Goal: Submit feedback/report problem

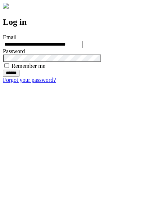
type input "**********"
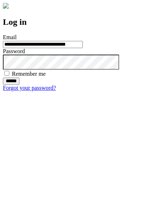
click at [19, 85] on input "******" at bounding box center [11, 81] width 17 height 7
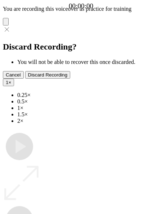
type input "**********"
